Goal: Information Seeking & Learning: Learn about a topic

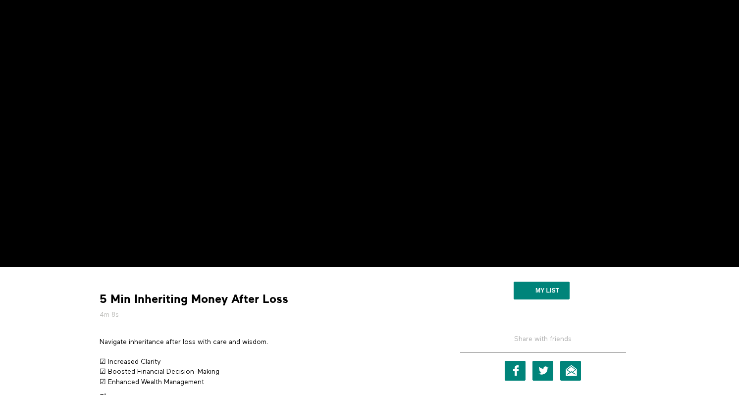
scroll to position [119, 0]
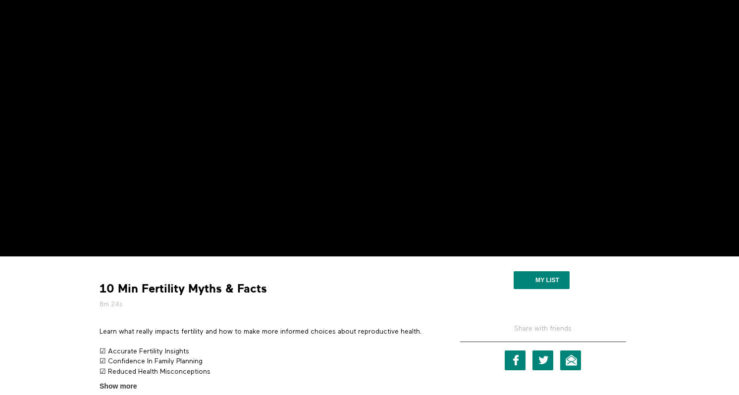
scroll to position [209, 0]
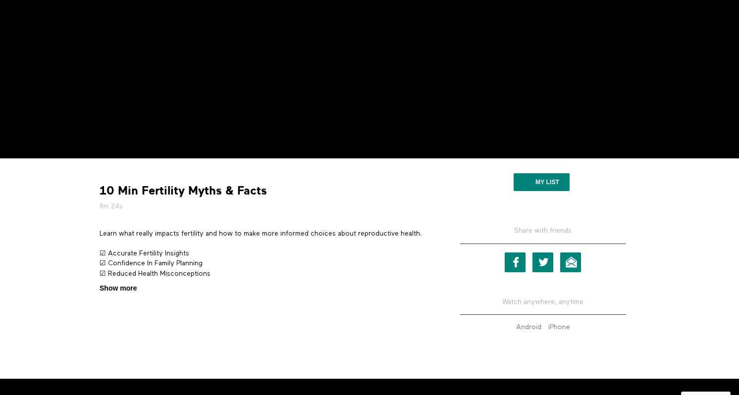
click at [114, 286] on span "Show more" at bounding box center [118, 288] width 37 height 10
click at [0, 0] on input "Show more Show less" at bounding box center [0, 0] width 0 height 0
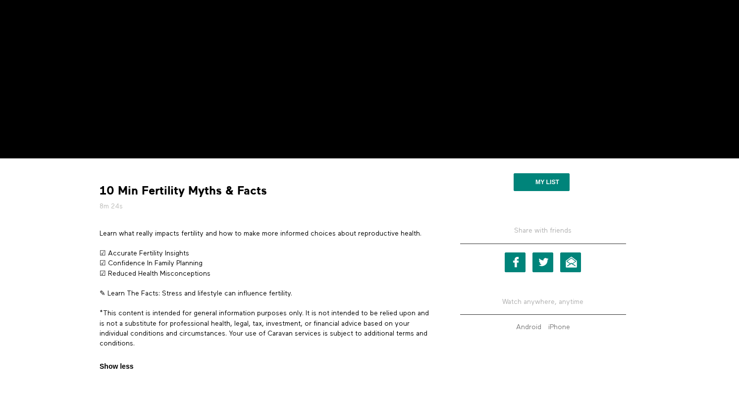
scroll to position [258, 0]
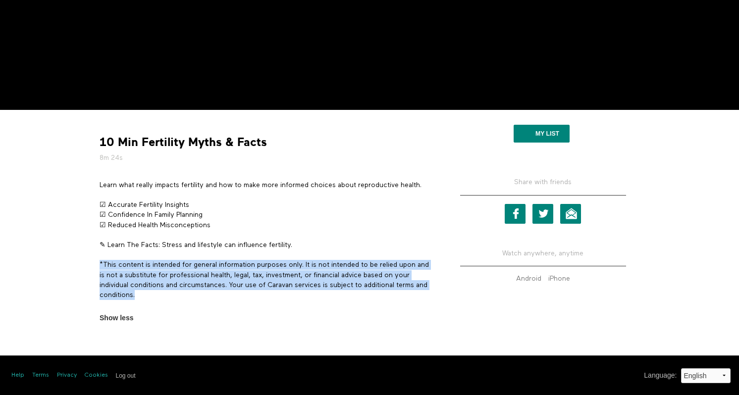
copy p "*This content is intended for general information purposes only. It is not inte…"
drag, startPoint x: 158, startPoint y: 299, endPoint x: 99, endPoint y: 268, distance: 66.4
click at [100, 267] on p "*This content is intended for general information purposes only. It is not inte…" at bounding box center [266, 280] width 332 height 40
